Goal: Navigation & Orientation: Find specific page/section

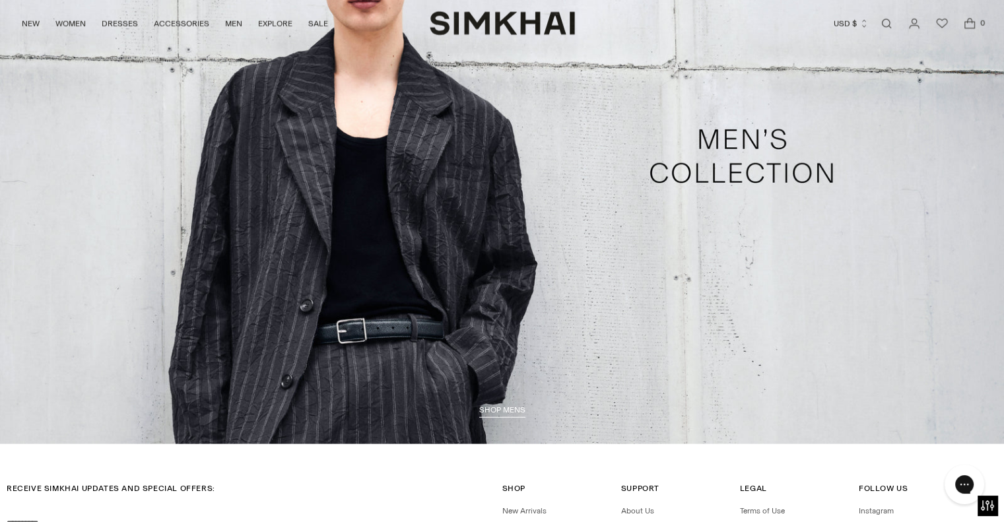
scroll to position [3457, 0]
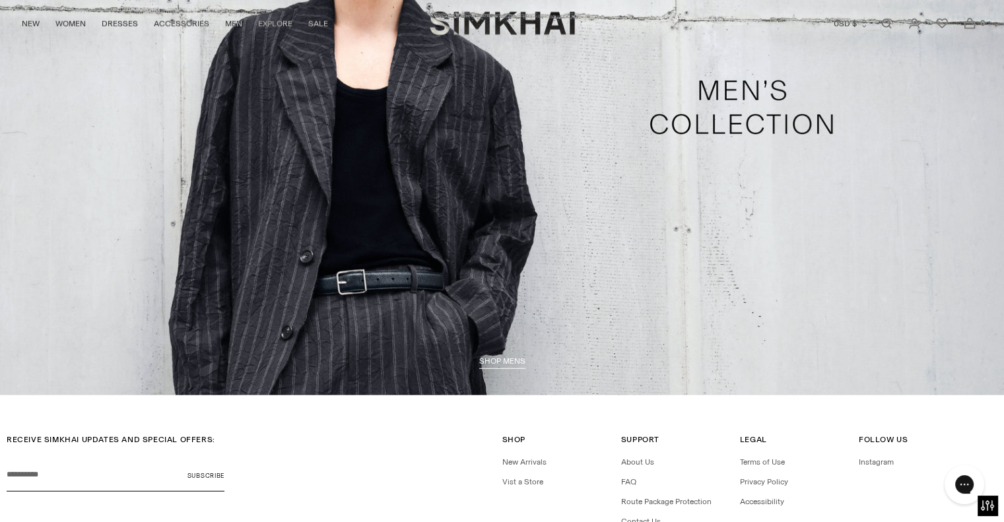
click at [501, 356] on link "/collections/shop-all-mens" at bounding box center [502, 108] width 1004 height 576
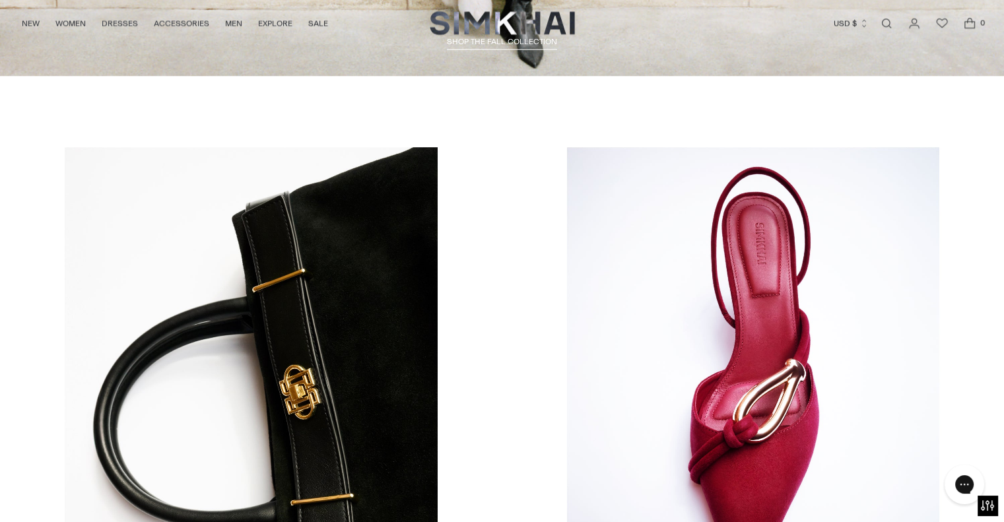
scroll to position [2642, 0]
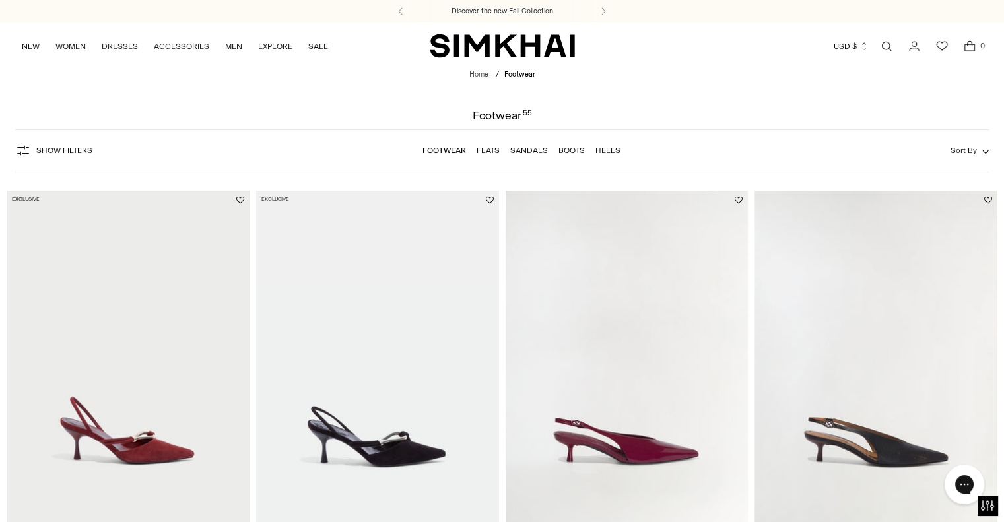
click at [484, 44] on img "SIMKHAI" at bounding box center [502, 46] width 145 height 26
